Goal: Task Accomplishment & Management: Understand process/instructions

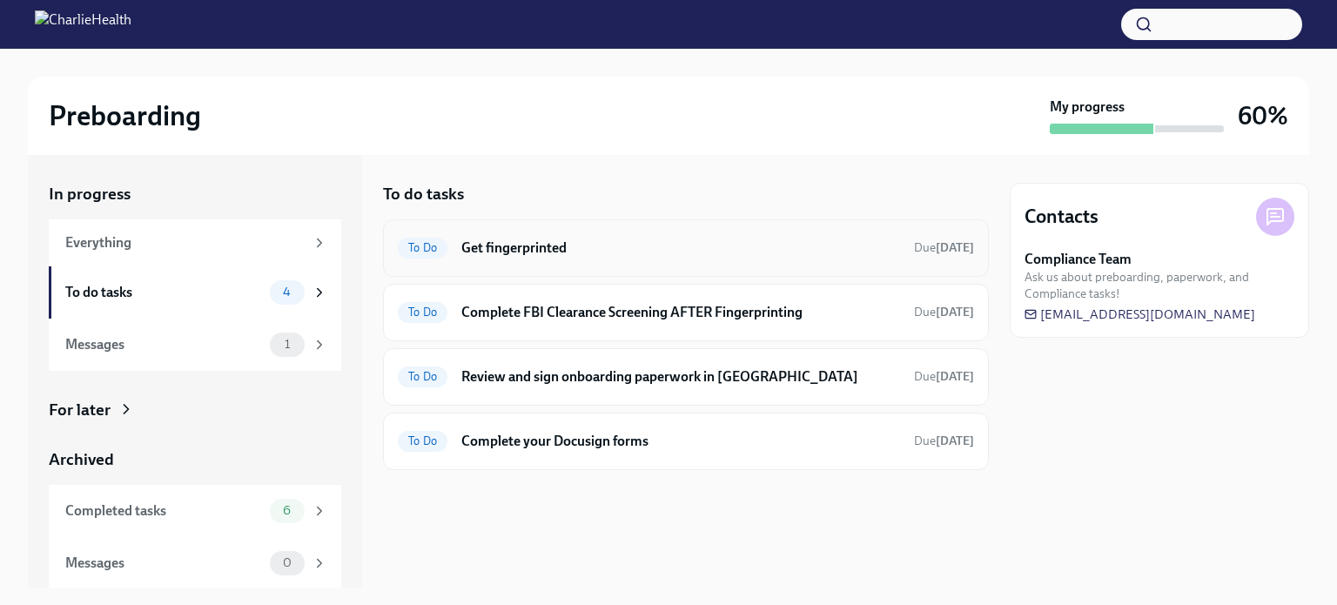
click at [676, 258] on div "To Do Get fingerprinted Due [DATE]" at bounding box center [686, 248] width 576 height 28
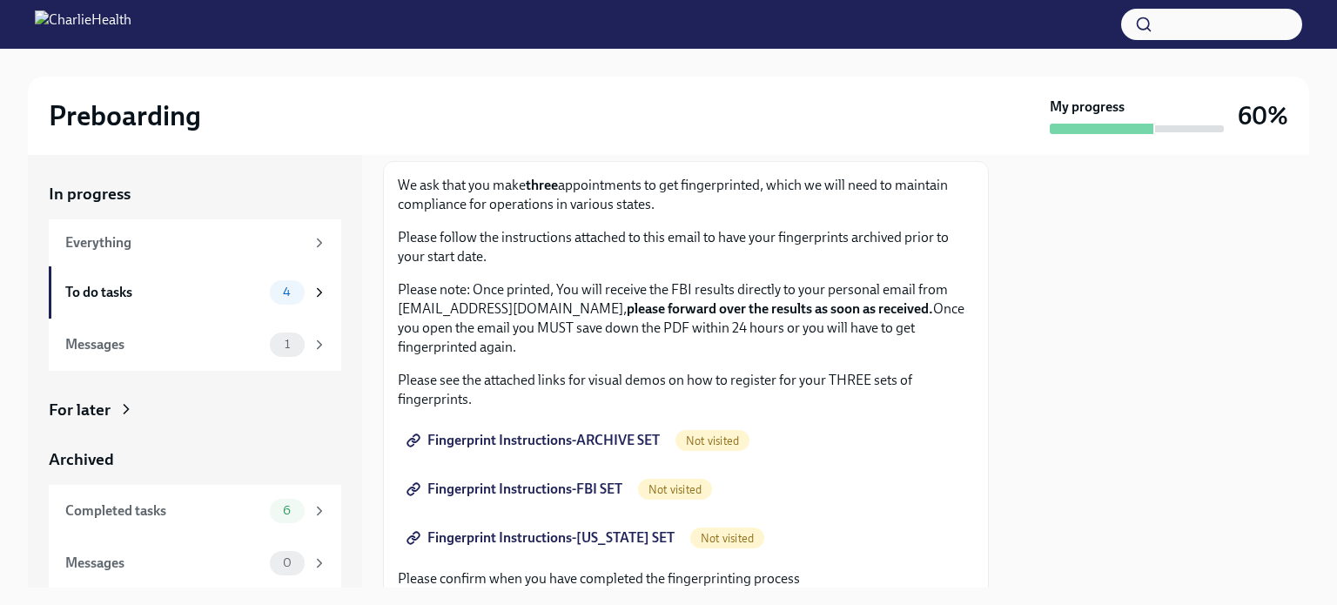
scroll to position [174, 0]
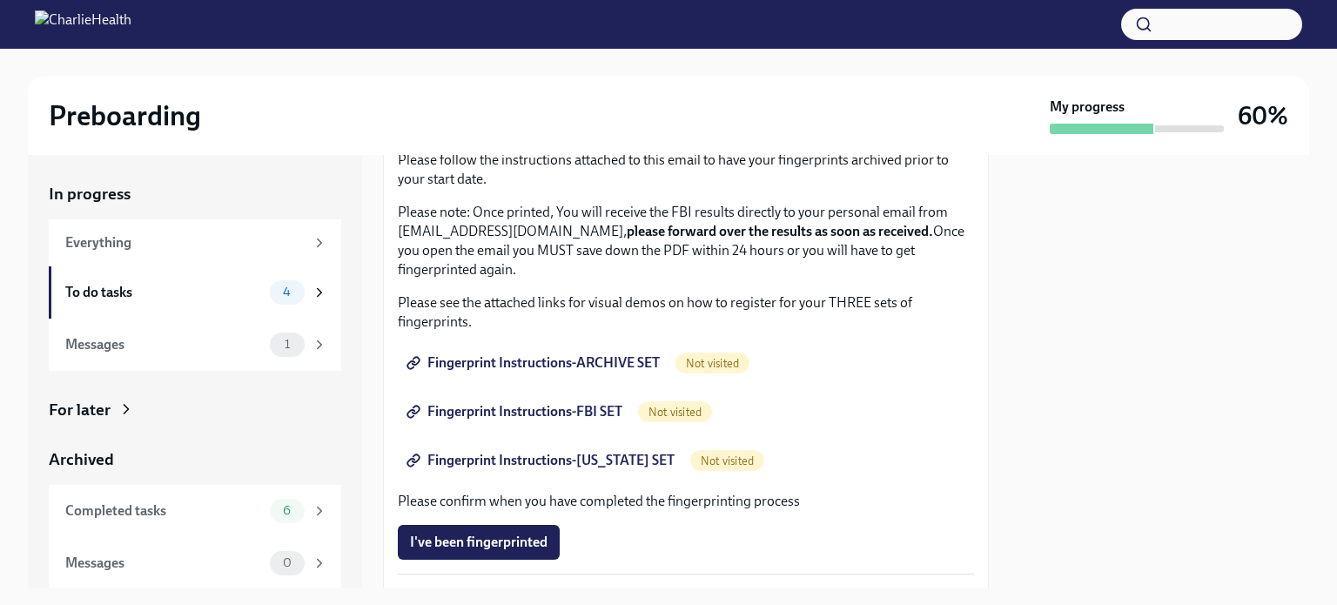
click at [489, 367] on span "Fingerprint Instructions-ARCHIVE SET" at bounding box center [535, 362] width 250 height 17
click at [550, 410] on span "Fingerprint Instructions-FBI SET" at bounding box center [516, 411] width 212 height 17
click at [548, 459] on span "Fingerprint Instructions-[US_STATE] SET" at bounding box center [542, 460] width 265 height 17
click at [205, 288] on div "To do tasks" at bounding box center [164, 292] width 198 height 19
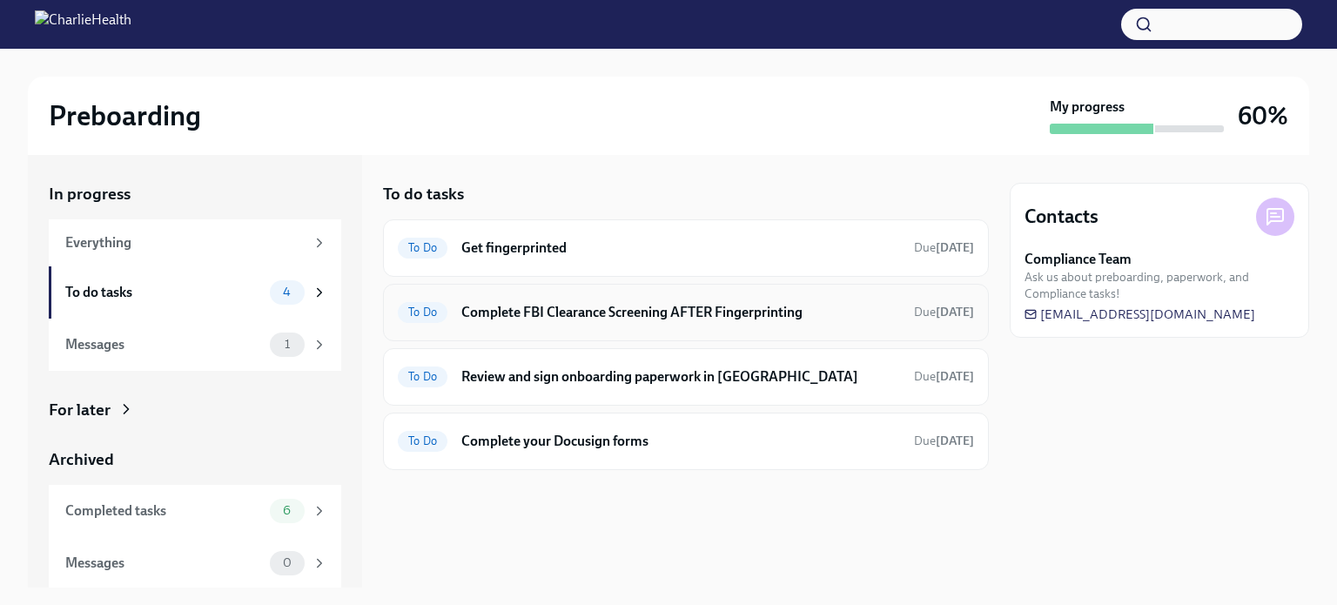
click at [539, 304] on h6 "Complete FBI Clearance Screening AFTER Fingerprinting" at bounding box center [680, 312] width 439 height 19
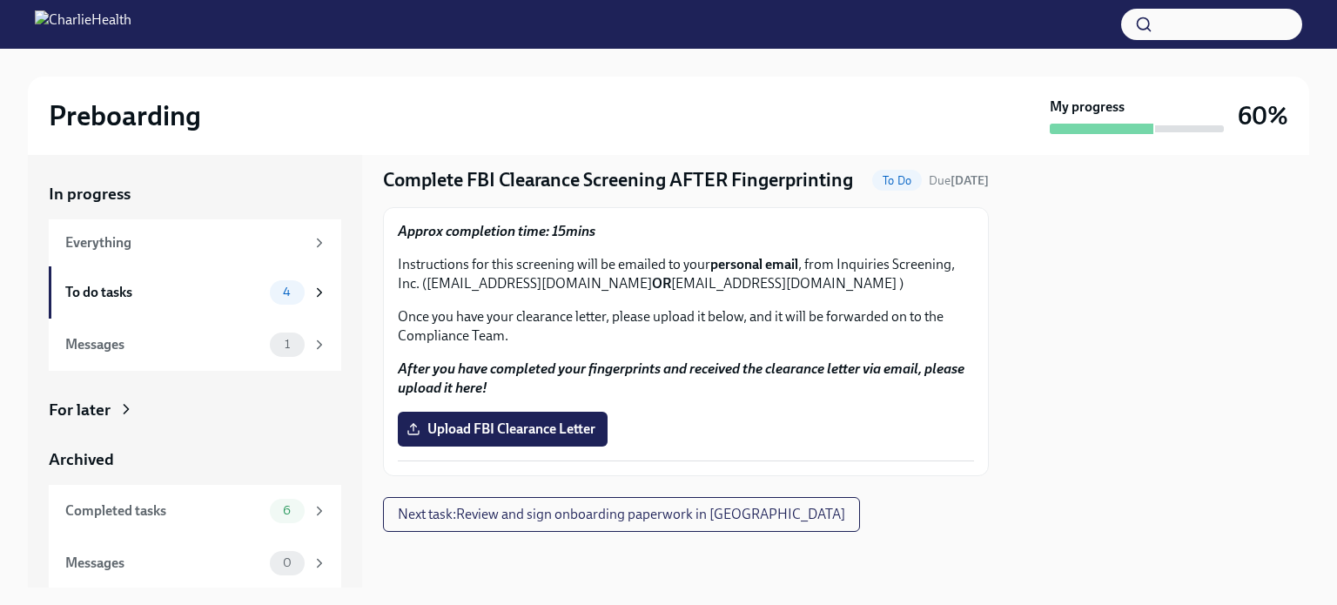
scroll to position [76, 0]
click at [185, 285] on div "To do tasks" at bounding box center [164, 292] width 198 height 19
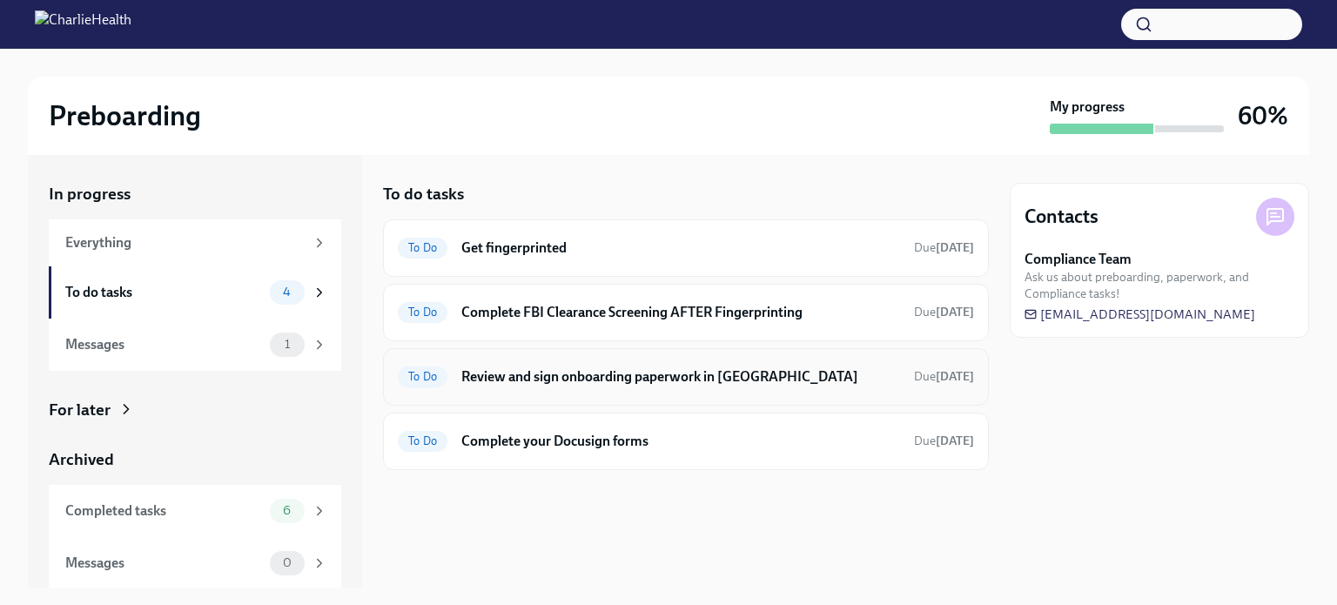
click at [758, 379] on h6 "Review and sign onboarding paperwork in [GEOGRAPHIC_DATA]" at bounding box center [680, 376] width 439 height 19
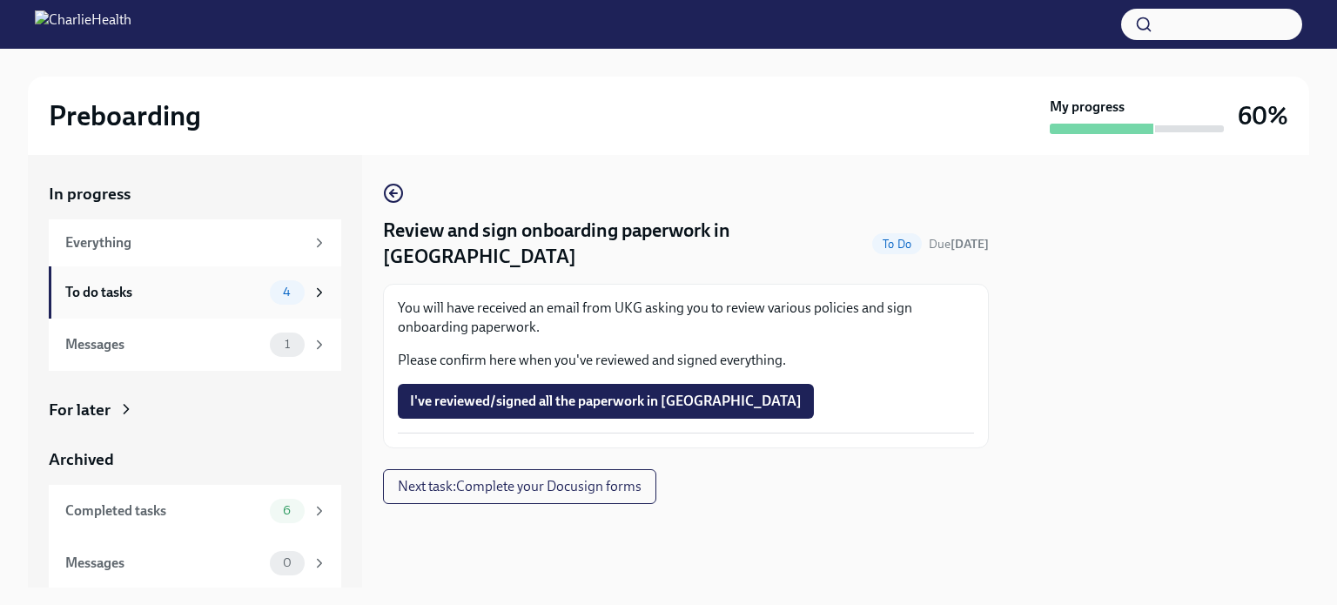
click at [226, 296] on div "To do tasks" at bounding box center [164, 292] width 198 height 19
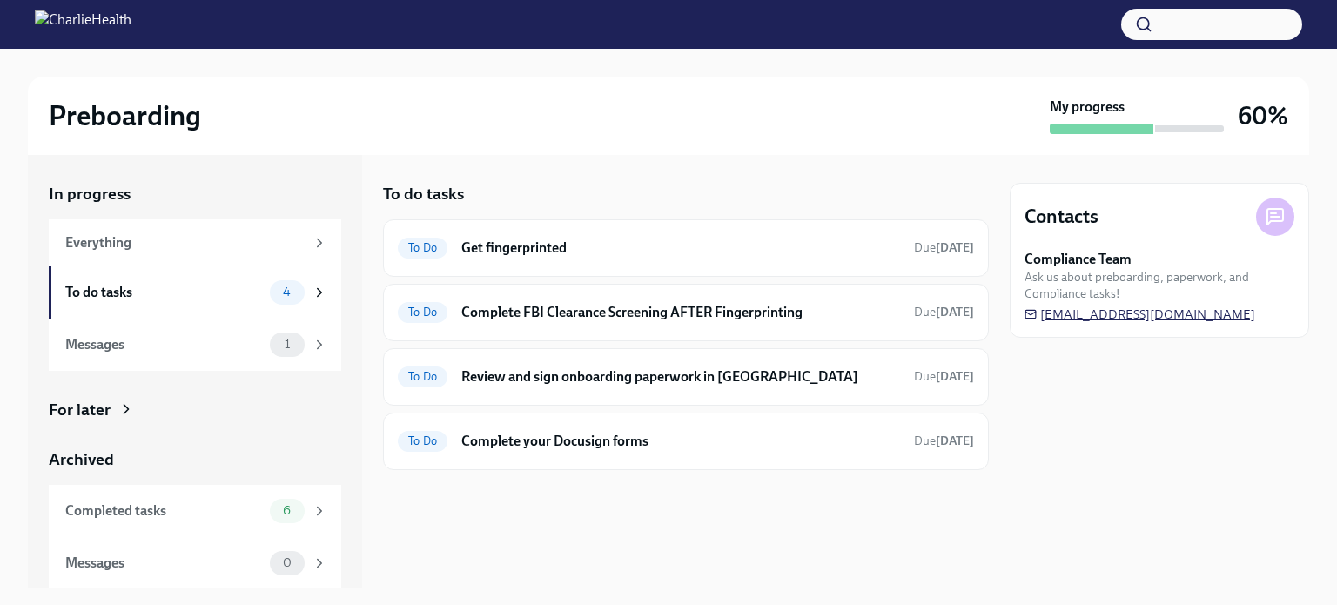
click at [1066, 315] on span "[EMAIL_ADDRESS][DOMAIN_NAME]" at bounding box center [1140, 314] width 231 height 17
click at [1064, 424] on div "Contacts Compliance Team Ask us about preboarding, paperwork, and Compliance ta…" at bounding box center [1160, 371] width 300 height 433
drag, startPoint x: 1289, startPoint y: 316, endPoint x: 1250, endPoint y: 314, distance: 38.4
click at [1188, 323] on div "Contacts Compliance Team Ask us about preboarding, paperwork, and Compliance ta…" at bounding box center [1160, 260] width 300 height 155
drag, startPoint x: 1268, startPoint y: 309, endPoint x: 1160, endPoint y: 293, distance: 109.1
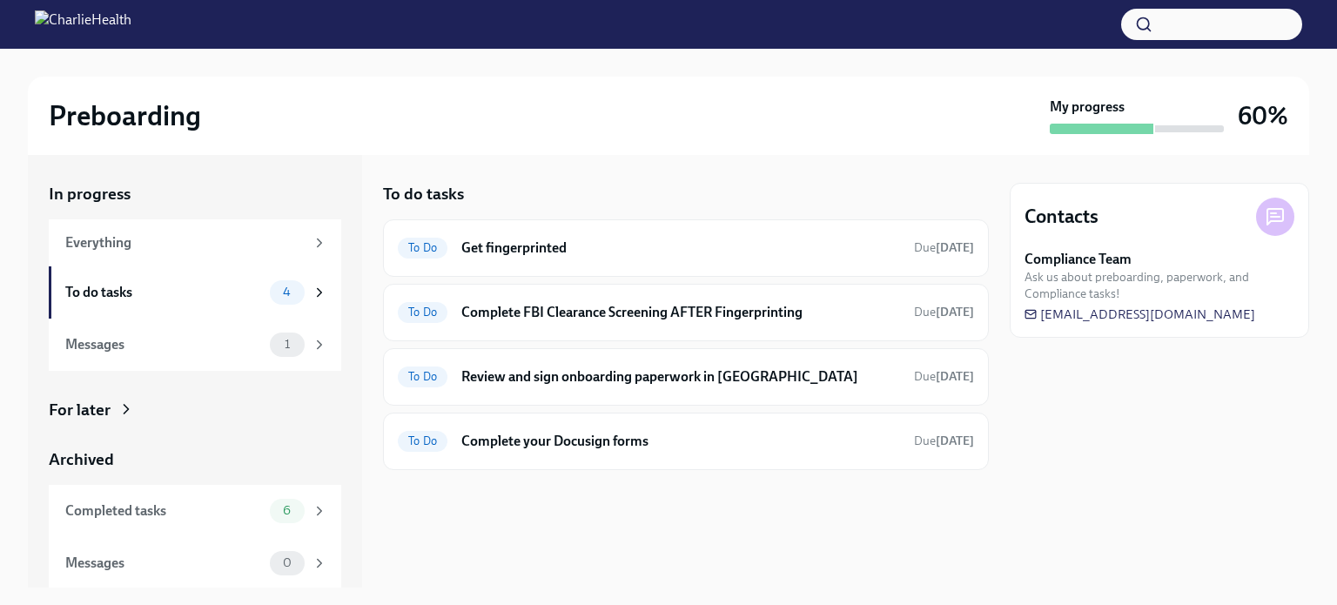
click at [1123, 314] on div "Compliance Team Ask us about preboarding, paperwork, and Compliance tasks! [EMA…" at bounding box center [1160, 286] width 270 height 73
